Goal: Information Seeking & Learning: Learn about a topic

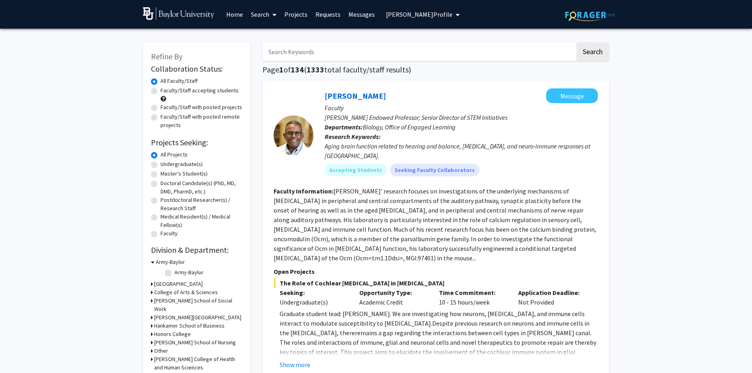
click at [436, 14] on span "[PERSON_NAME] Profile" at bounding box center [419, 14] width 66 height 8
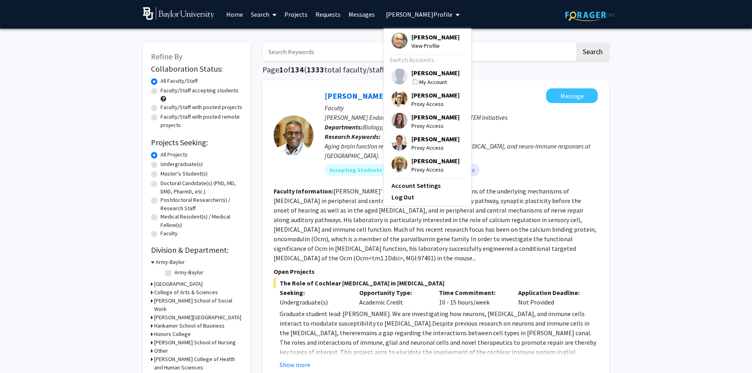
click at [438, 74] on span "[PERSON_NAME]" at bounding box center [435, 72] width 48 height 9
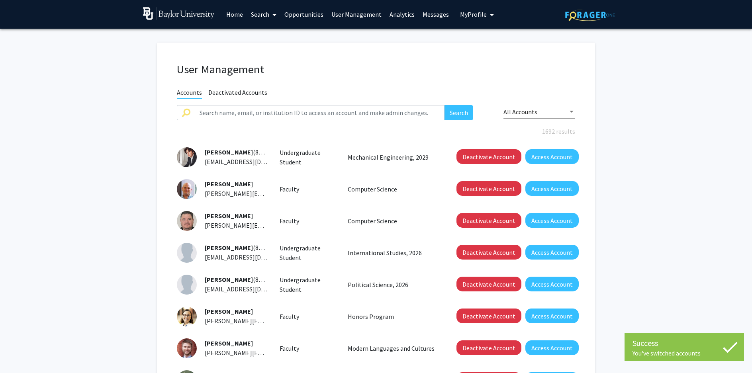
click at [399, 14] on link "Analytics" at bounding box center [401, 14] width 33 height 28
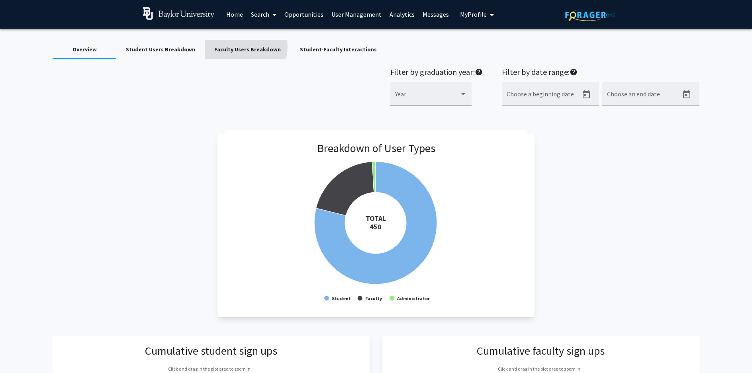
click at [229, 46] on div "Faculty Users Breakdown" at bounding box center [247, 49] width 66 height 8
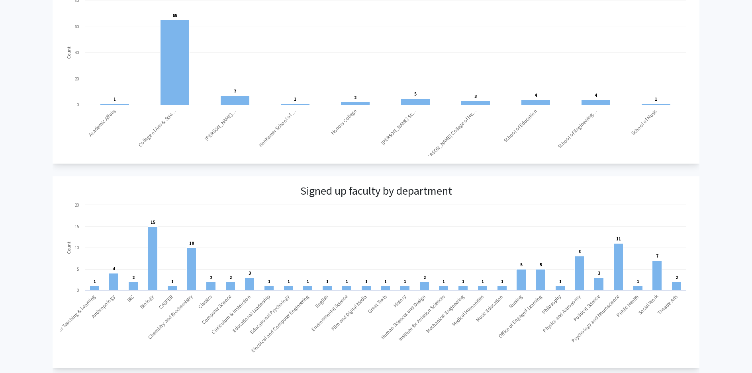
scroll to position [426, 0]
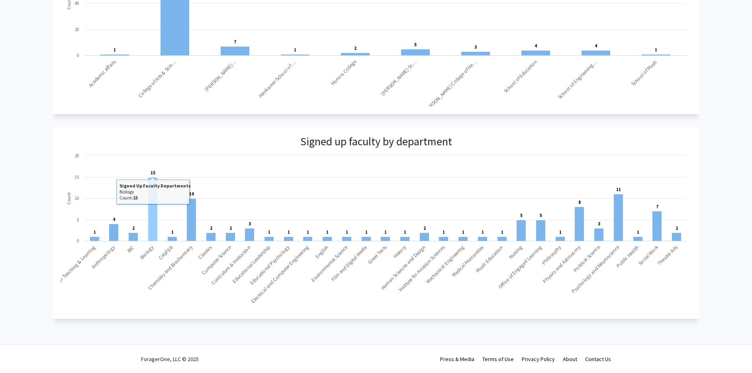
click at [153, 208] on rect at bounding box center [153, 209] width 10 height 64
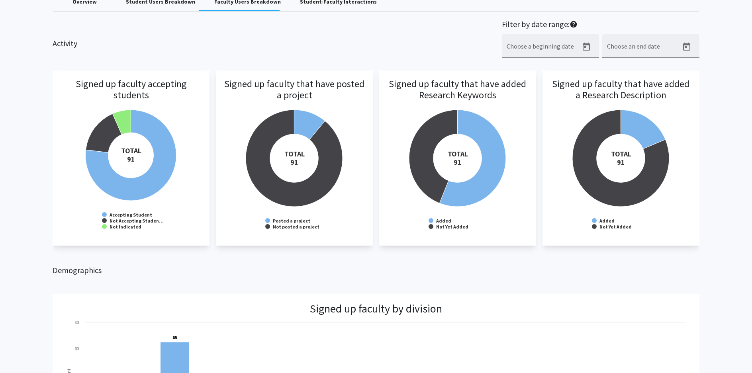
scroll to position [0, 0]
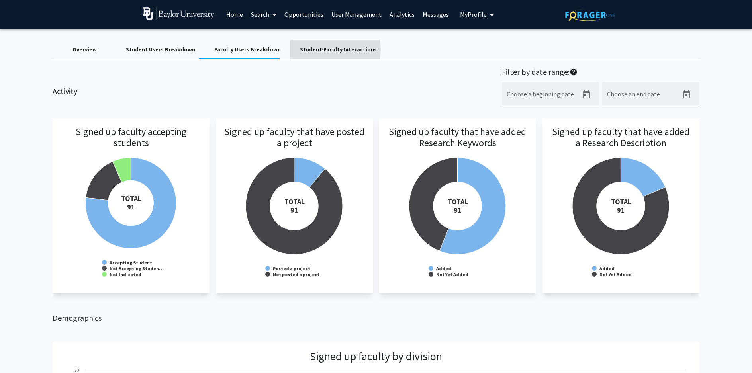
click at [318, 49] on div "Student-Faculty Interactions" at bounding box center [338, 49] width 77 height 8
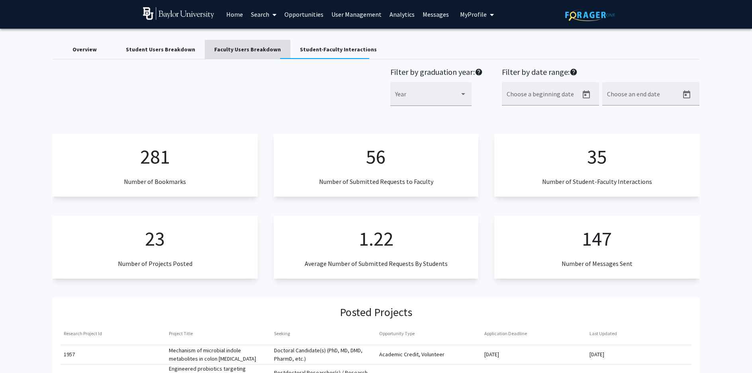
click at [244, 50] on div "Faculty Users Breakdown" at bounding box center [247, 49] width 66 height 8
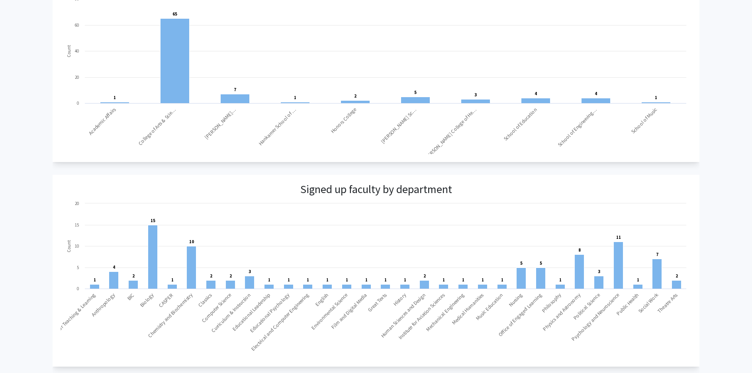
scroll to position [426, 0]
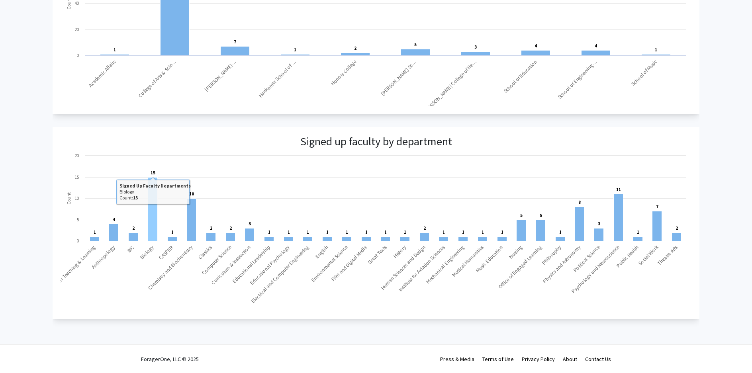
click at [150, 215] on rect at bounding box center [153, 209] width 10 height 64
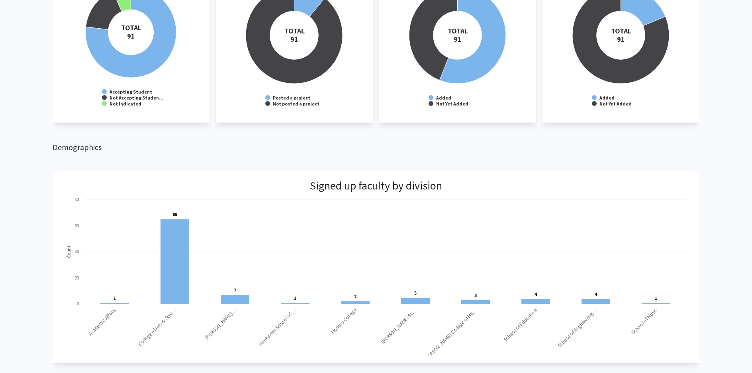
scroll to position [0, 0]
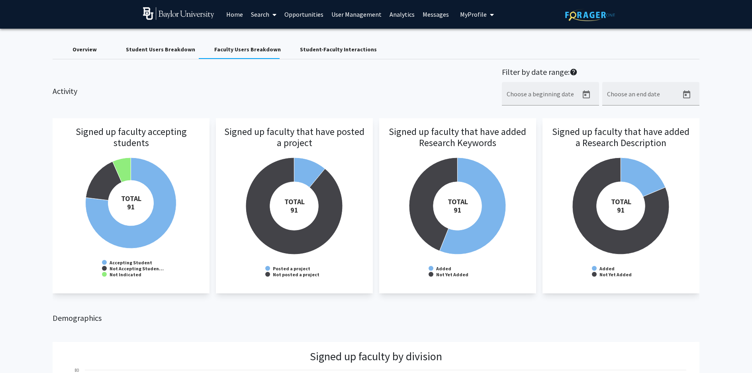
click at [325, 52] on div "Student-Faculty Interactions" at bounding box center [338, 49] width 77 height 8
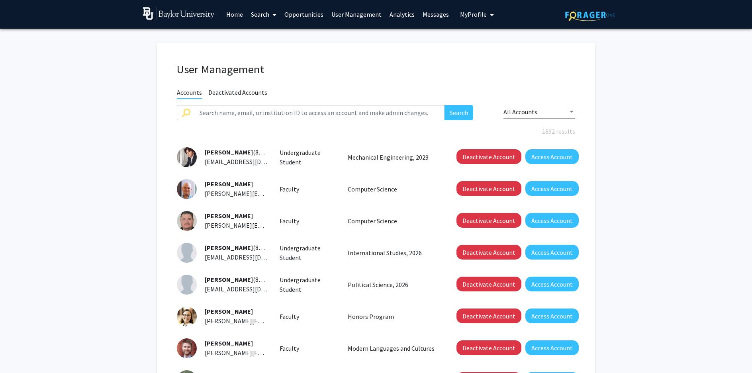
click at [265, 14] on link "Search" at bounding box center [263, 14] width 33 height 28
click at [273, 51] on span "Students" at bounding box center [271, 53] width 49 height 16
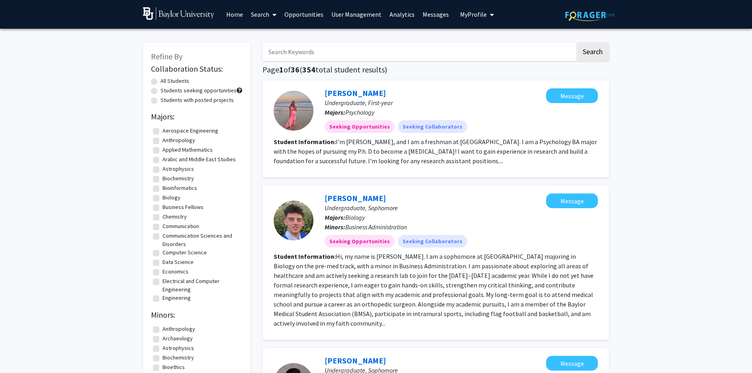
click at [321, 51] on input "Search Keywords" at bounding box center [418, 52] width 313 height 18
type input "[PERSON_NAME]"
click at [576, 43] on button "Search" at bounding box center [592, 52] width 33 height 18
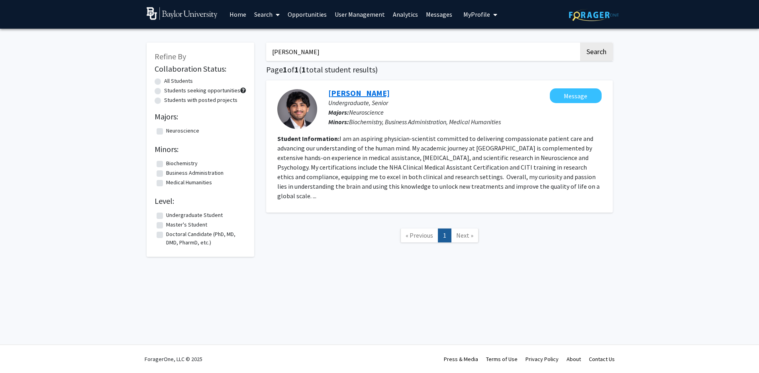
click at [368, 93] on link "[PERSON_NAME]" at bounding box center [358, 93] width 61 height 10
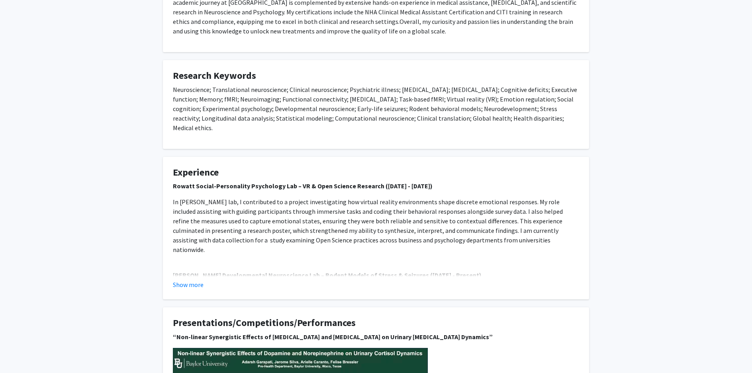
scroll to position [186, 0]
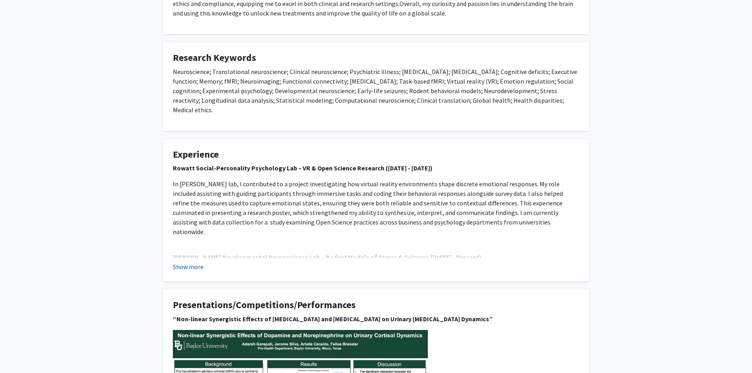
click at [191, 254] on fg-read-more "Rowatt Social-Personality Psychology Lab – VR & Open Science Research ([DATE] -…" at bounding box center [376, 217] width 406 height 108
click at [192, 262] on button "Show more" at bounding box center [188, 267] width 31 height 10
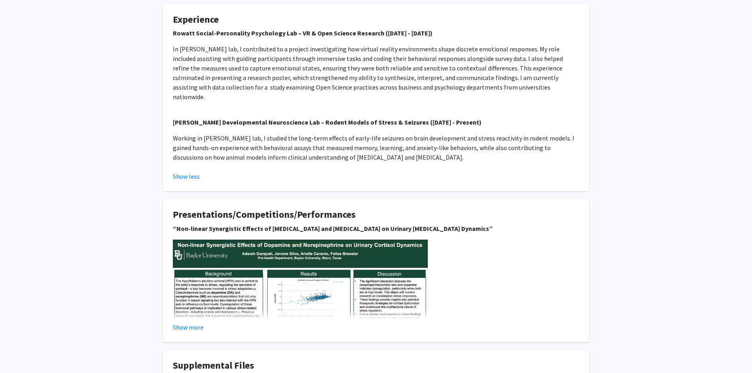
scroll to position [372, 0]
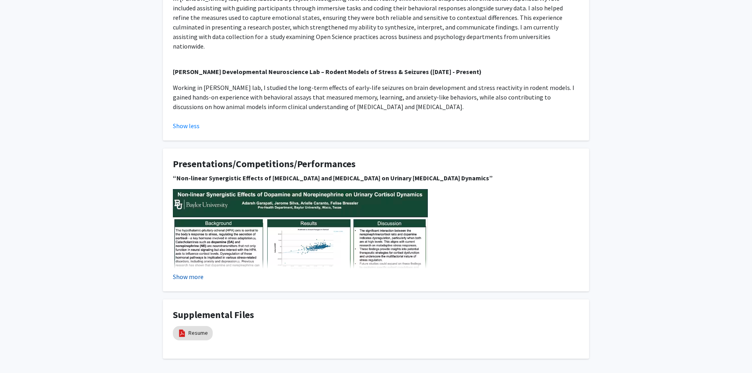
click at [198, 272] on button "Show more" at bounding box center [188, 277] width 31 height 10
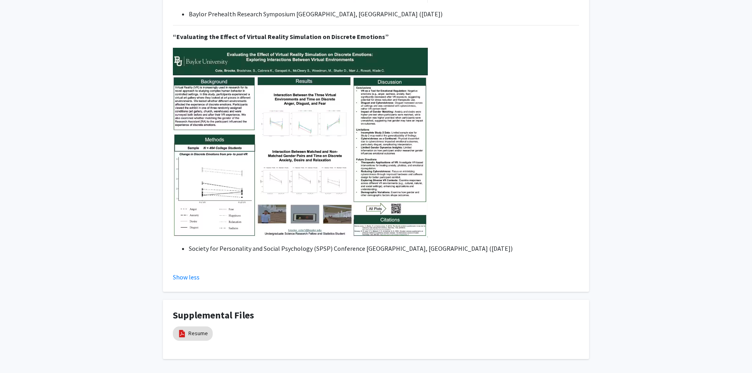
scroll to position [766, 0]
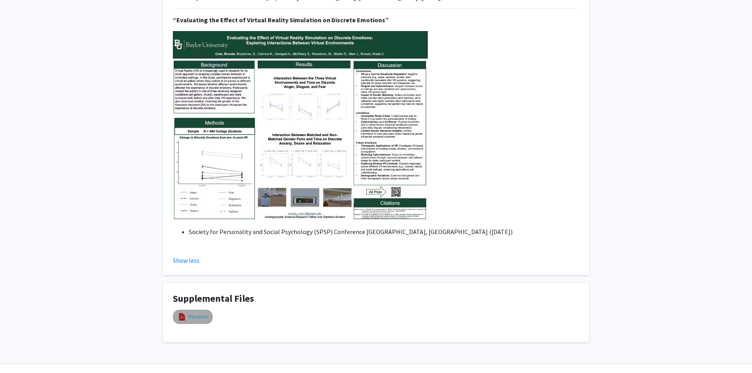
click at [193, 313] on link "Resume" at bounding box center [198, 317] width 20 height 8
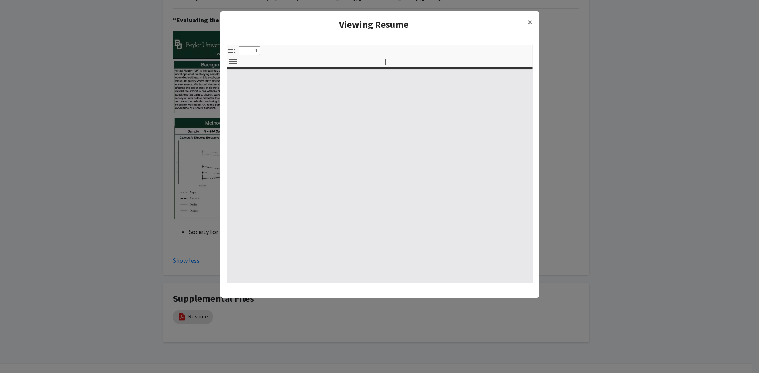
select select "custom"
type input "0"
select select "custom"
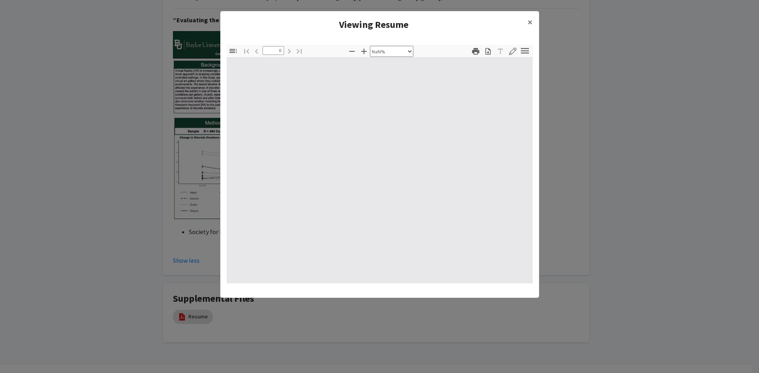
type input "1"
select select "auto"
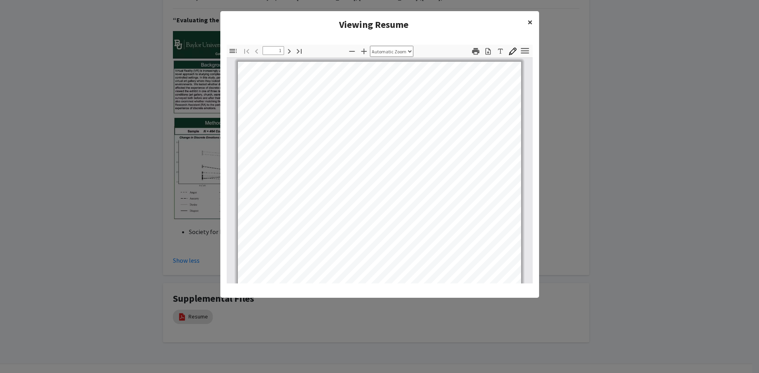
click at [527, 23] on span "×" at bounding box center [529, 22] width 5 height 12
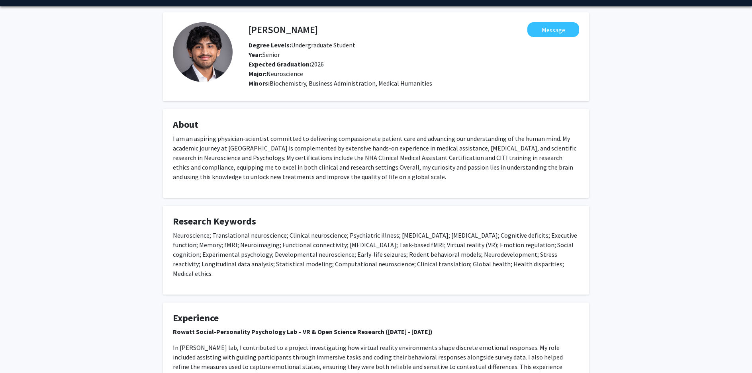
scroll to position [0, 0]
